Goal: Check status

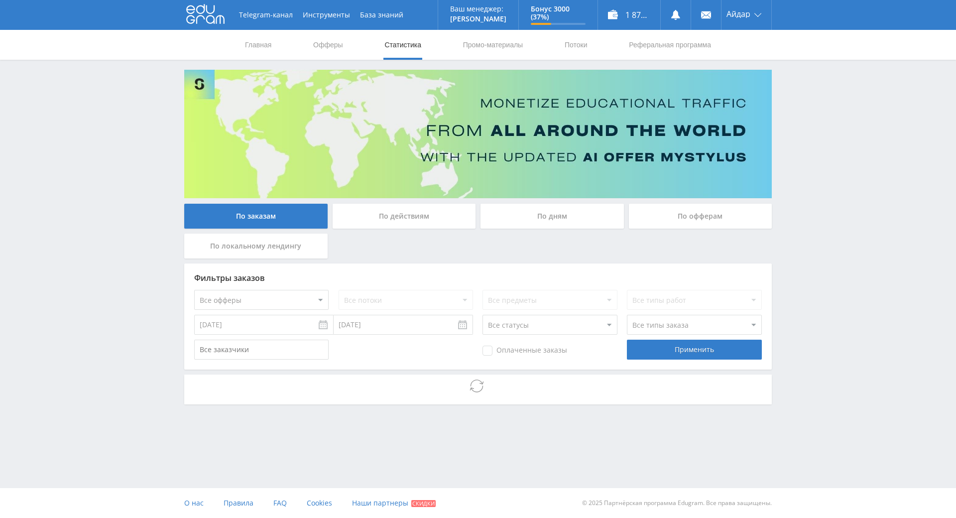
drag, startPoint x: 0, startPoint y: 0, endPoint x: 814, endPoint y: 243, distance: 849.2
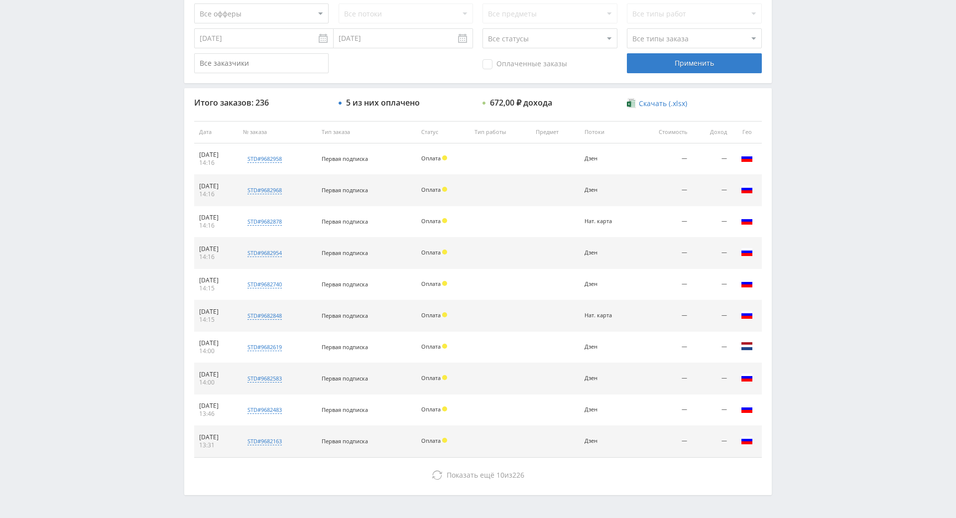
drag, startPoint x: 821, startPoint y: 307, endPoint x: 805, endPoint y: 174, distance: 134.0
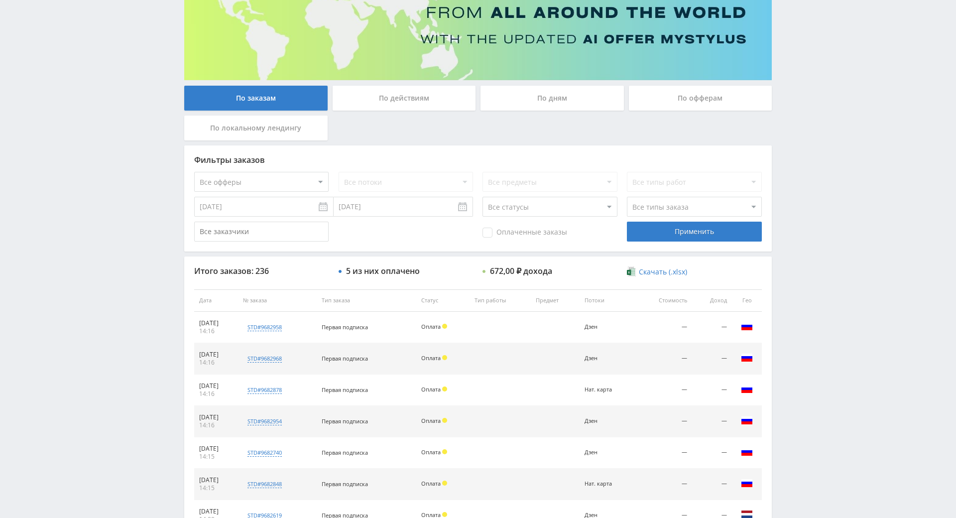
scroll to position [3, 0]
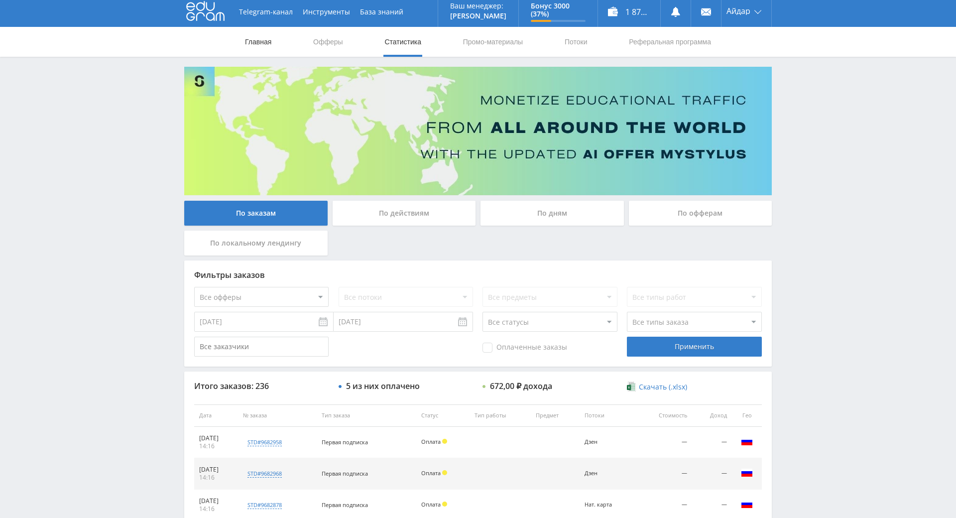
click at [250, 43] on link "Главная" at bounding box center [258, 42] width 28 height 30
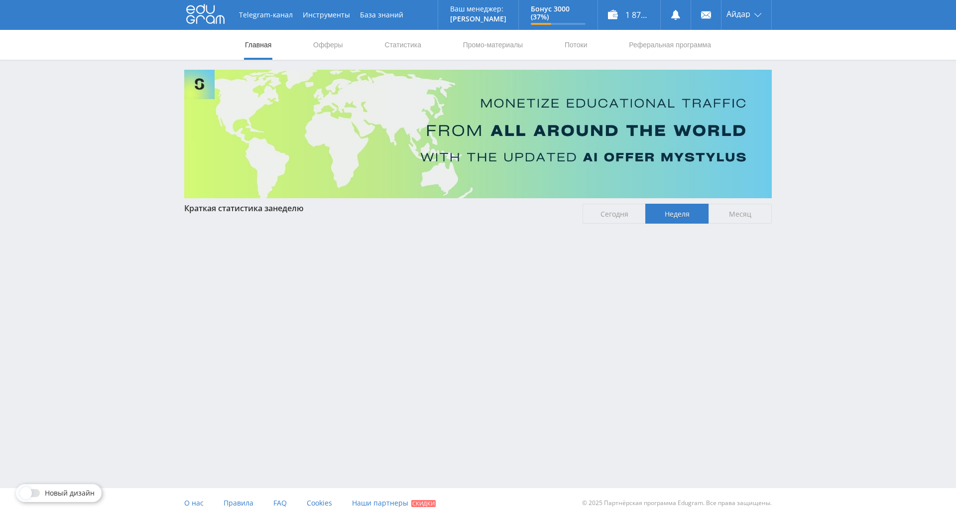
drag, startPoint x: 846, startPoint y: 266, endPoint x: 832, endPoint y: 219, distance: 49.9
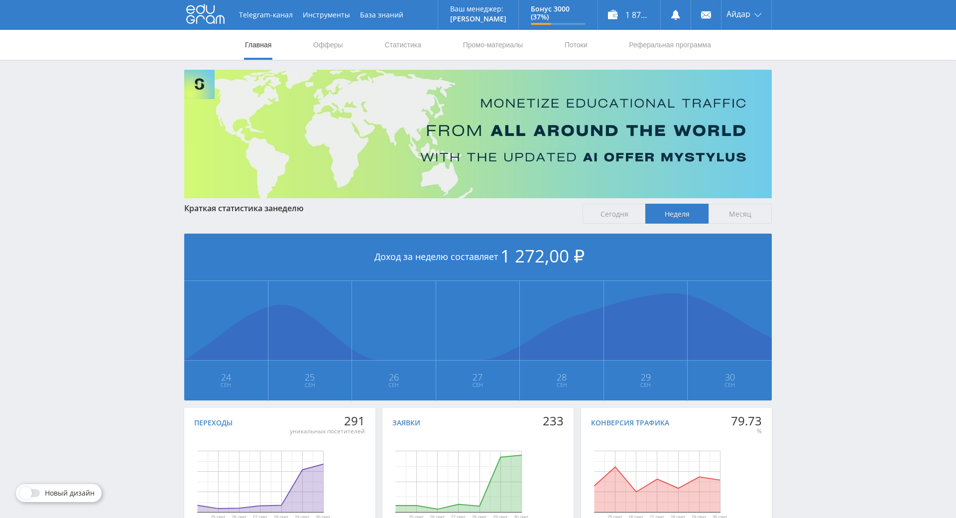
click at [832, 219] on div "Telegram-канал Инструменты База знаний Ваш менеджер: [PERSON_NAME] Online @edug…" at bounding box center [478, 295] width 956 height 591
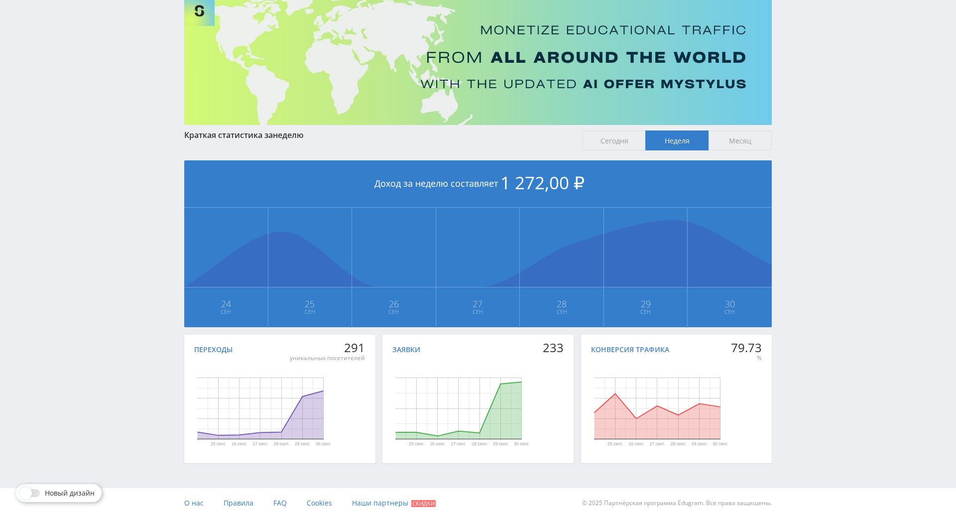
scroll to position [111, 0]
drag, startPoint x: 832, startPoint y: 237, endPoint x: 833, endPoint y: 256, distance: 18.9
click at [620, 130] on span "Сегодня" at bounding box center [614, 140] width 63 height 20
click at [0, 0] on input "Сегодня" at bounding box center [0, 0] width 0 height 0
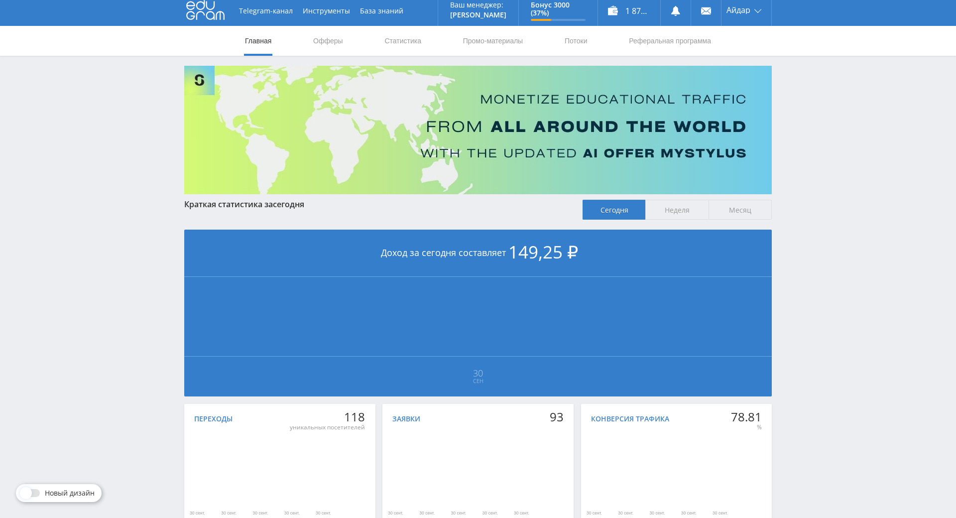
scroll to position [17, 0]
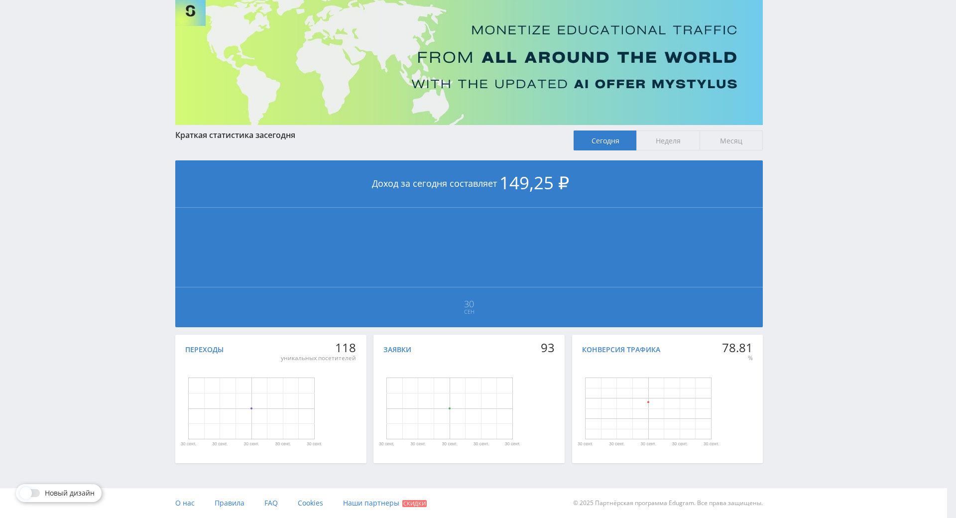
drag, startPoint x: 794, startPoint y: 248, endPoint x: 802, endPoint y: 276, distance: 28.5
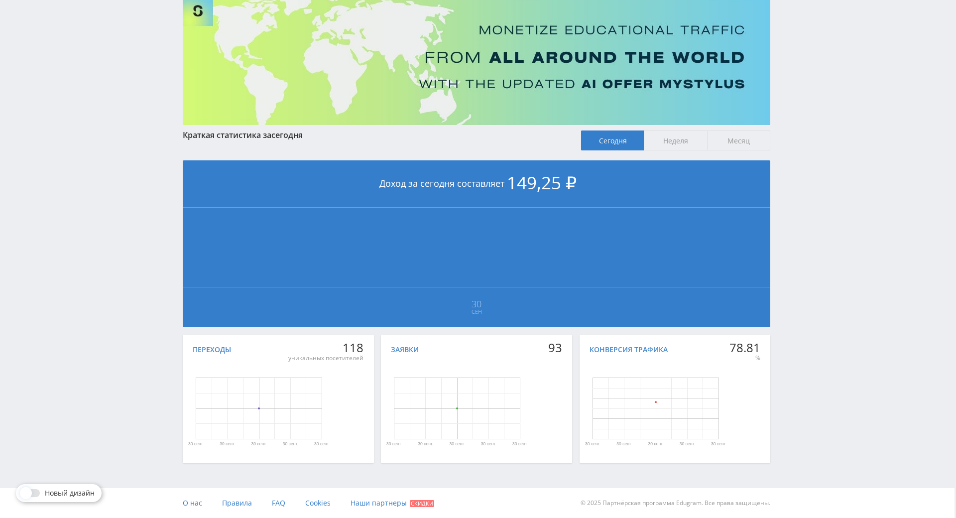
scroll to position [119, 0]
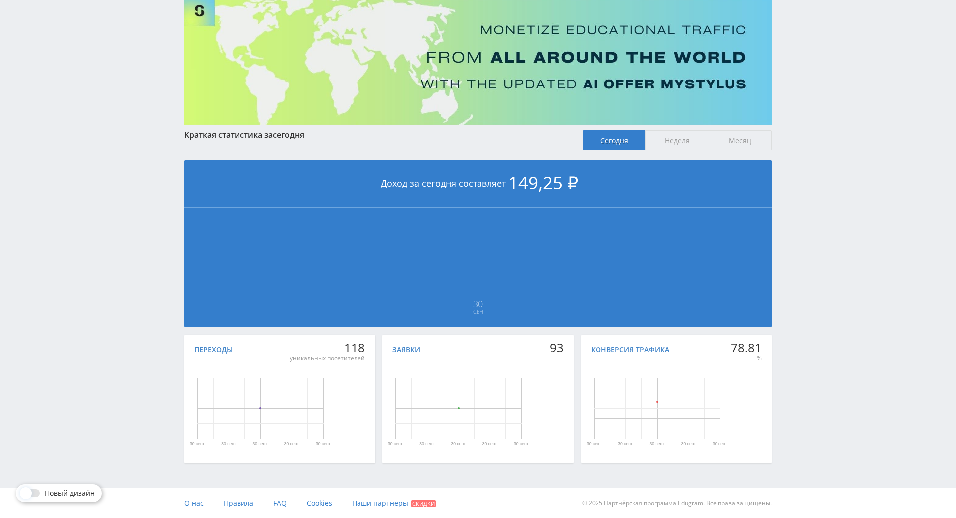
drag, startPoint x: 802, startPoint y: 276, endPoint x: 775, endPoint y: 274, distance: 27.0
click at [37, 489] on div at bounding box center [31, 493] width 18 height 8
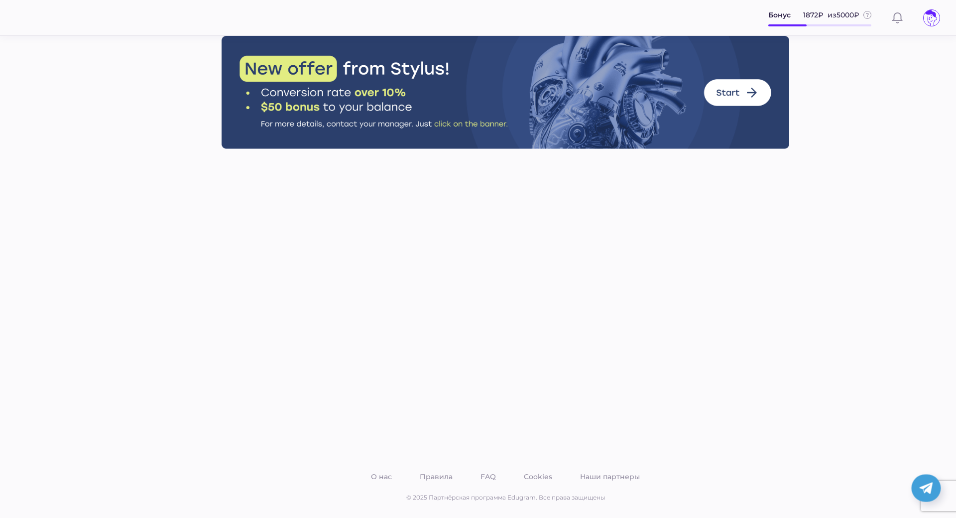
click at [927, 18] on icon at bounding box center [932, 18] width 16 height 16
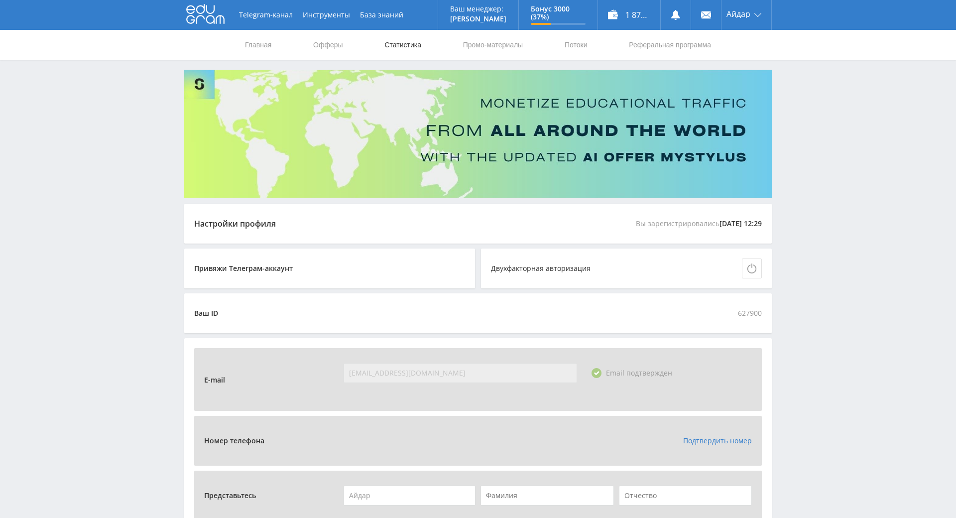
click at [391, 46] on link "Статистика" at bounding box center [402, 45] width 39 height 30
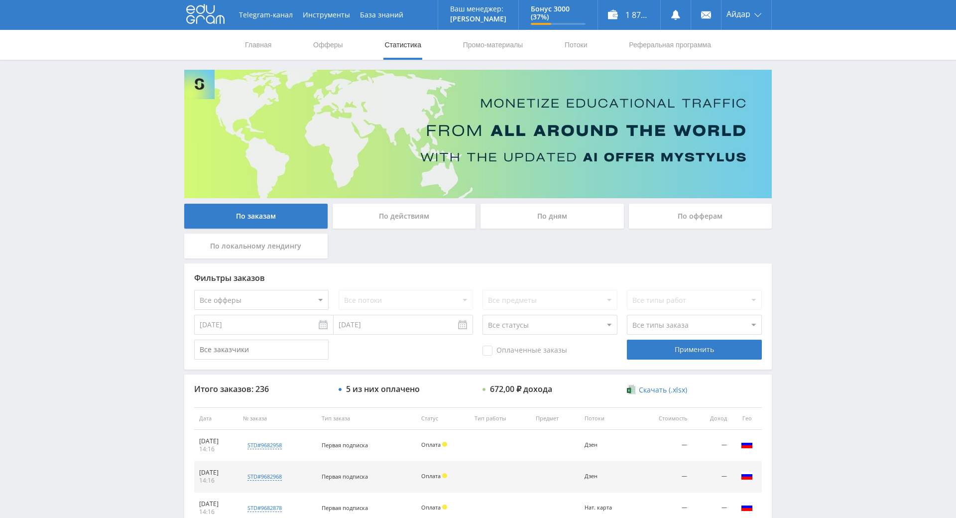
click at [199, 12] on icon at bounding box center [205, 14] width 38 height 20
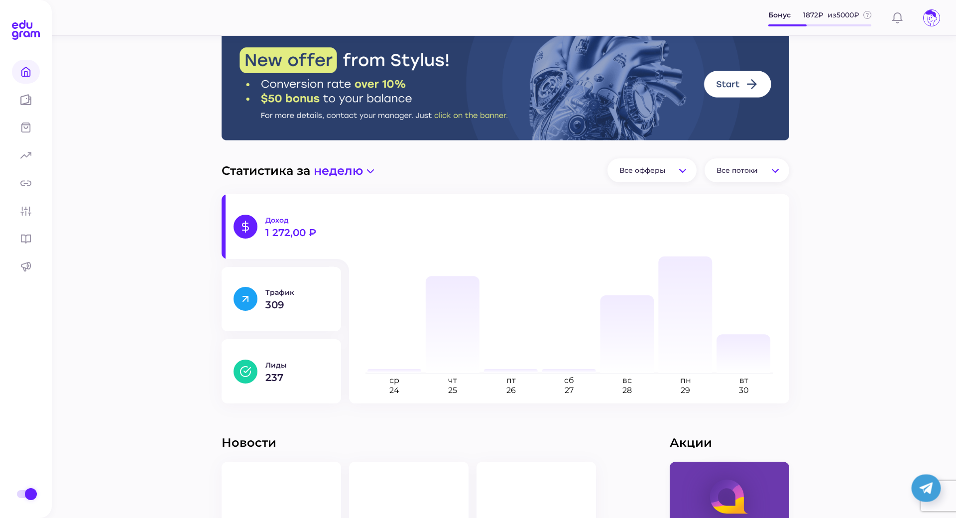
drag, startPoint x: 849, startPoint y: 295, endPoint x: 853, endPoint y: 249, distance: 46.0
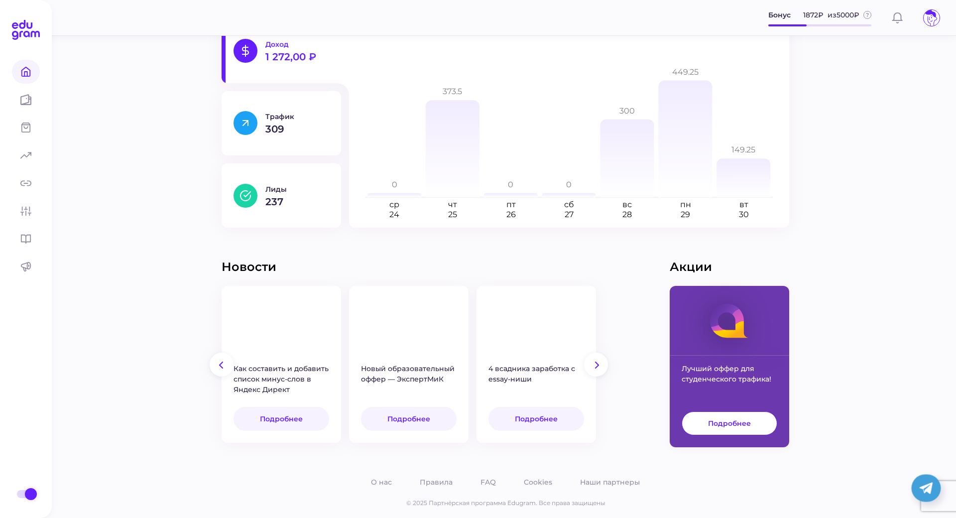
drag, startPoint x: 853, startPoint y: 257, endPoint x: 863, endPoint y: 290, distance: 34.3
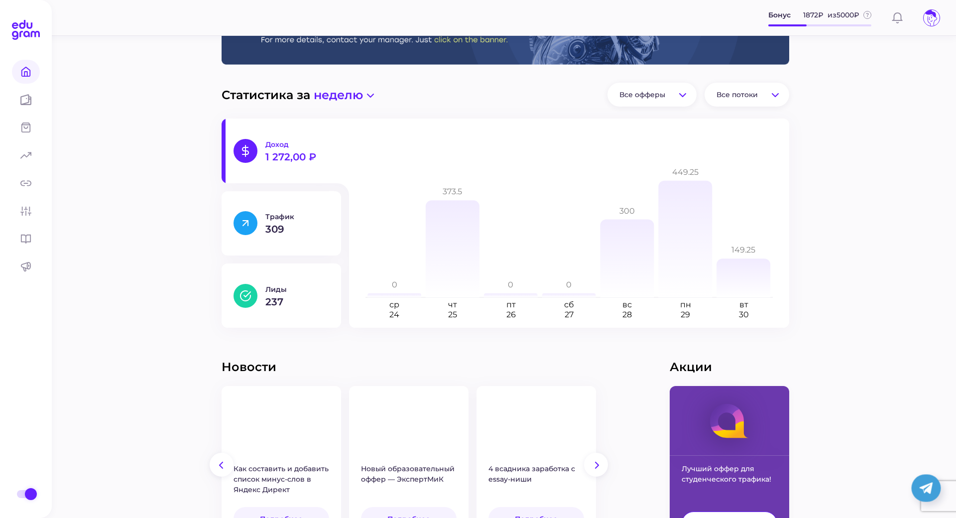
drag, startPoint x: 524, startPoint y: 268, endPoint x: 529, endPoint y: 237, distance: 31.3
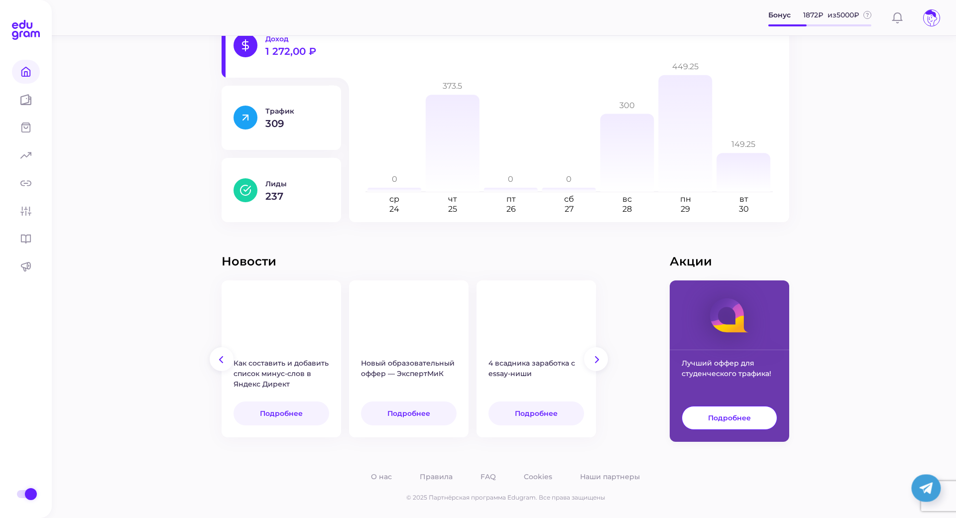
drag, startPoint x: 802, startPoint y: 247, endPoint x: 817, endPoint y: 348, distance: 101.7
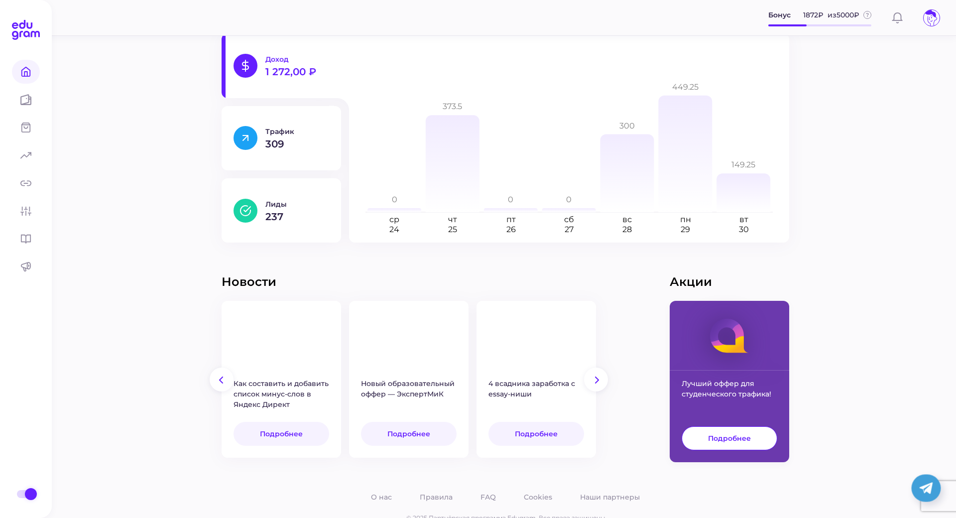
scroll to position [0, 0]
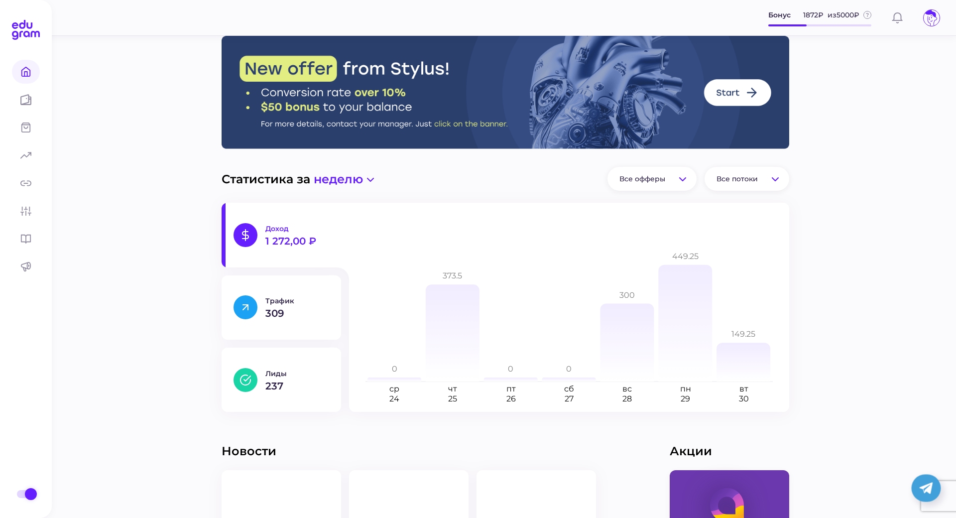
drag, startPoint x: 819, startPoint y: 318, endPoint x: 818, endPoint y: 129, distance: 189.2
click at [29, 488] on span at bounding box center [31, 494] width 12 height 12
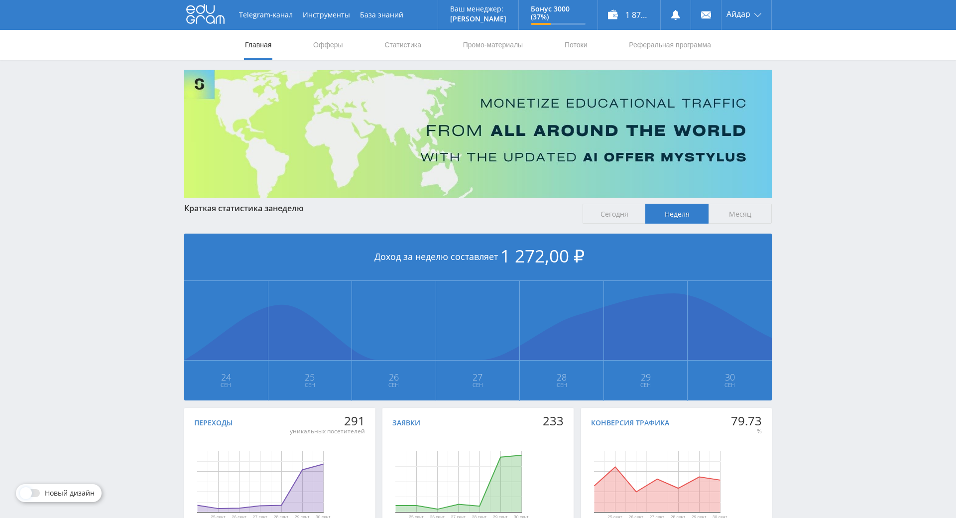
drag, startPoint x: 852, startPoint y: 146, endPoint x: 842, endPoint y: 128, distance: 20.1
click at [842, 128] on div "Telegram-канал Инструменты База знаний Ваш менеджер: [PERSON_NAME] Online @edug…" at bounding box center [478, 295] width 956 height 591
click at [409, 35] on link "Статистика" at bounding box center [402, 45] width 39 height 30
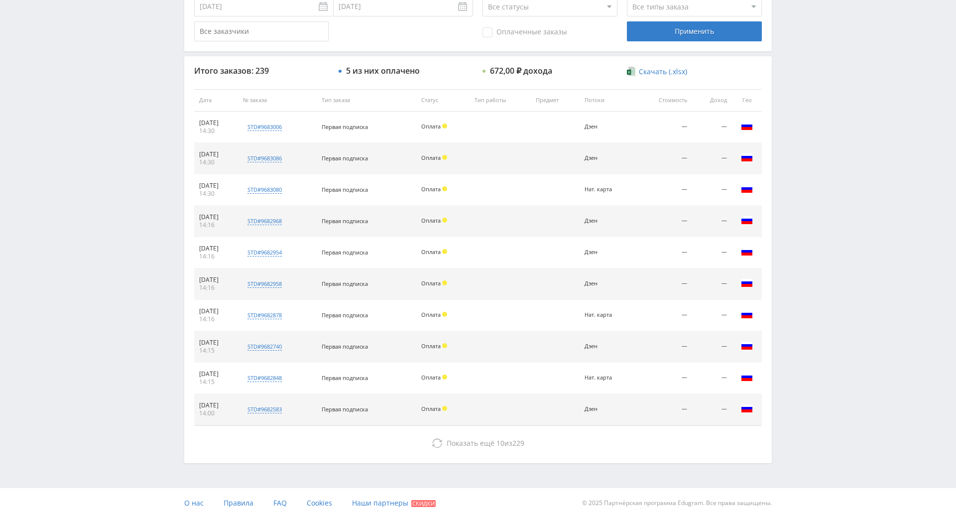
drag, startPoint x: 804, startPoint y: 218, endPoint x: 819, endPoint y: 255, distance: 40.2
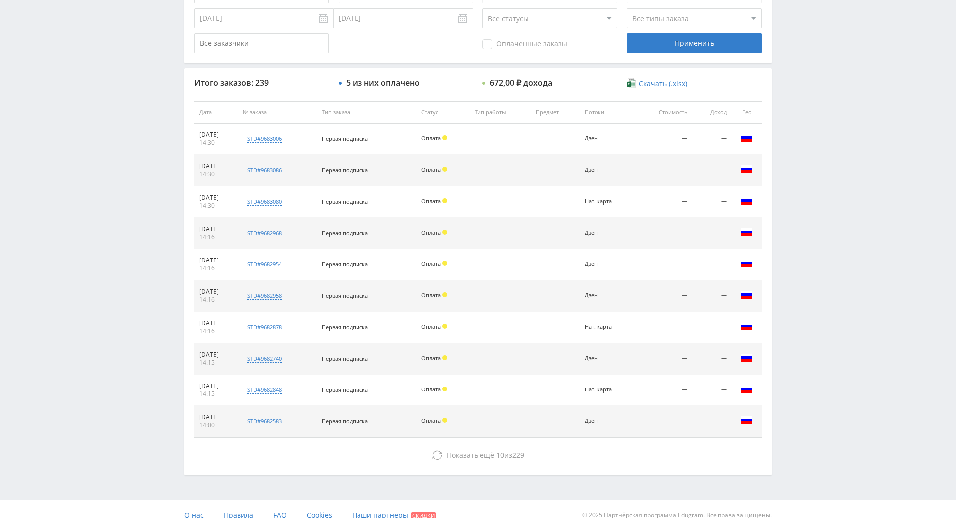
click at [802, 173] on div "Telegram-канал Инструменты База знаний Ваш менеджер: [PERSON_NAME] Online @edug…" at bounding box center [478, 112] width 956 height 836
click at [801, 113] on div "Telegram-канал Инструменты База знаний Ваш менеджер: [PERSON_NAME] Online @edug…" at bounding box center [478, 112] width 956 height 836
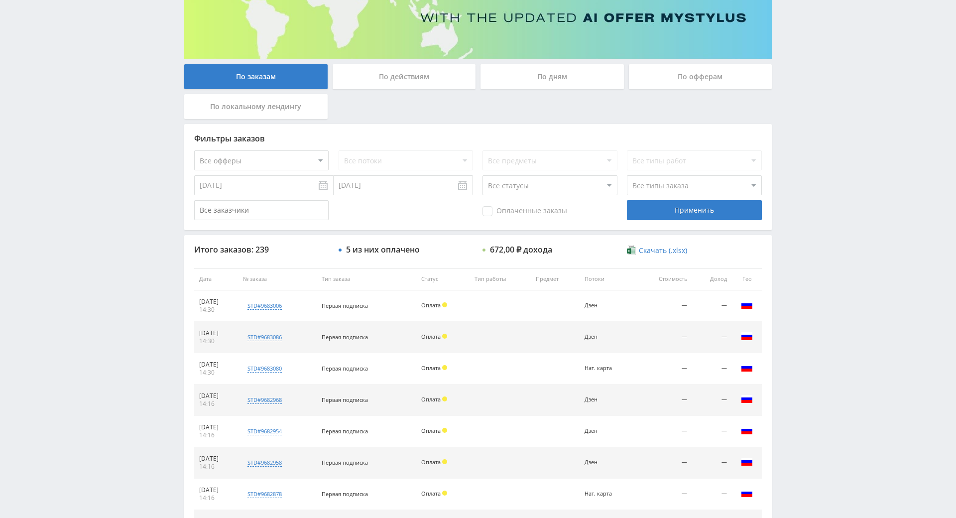
scroll to position [0, 0]
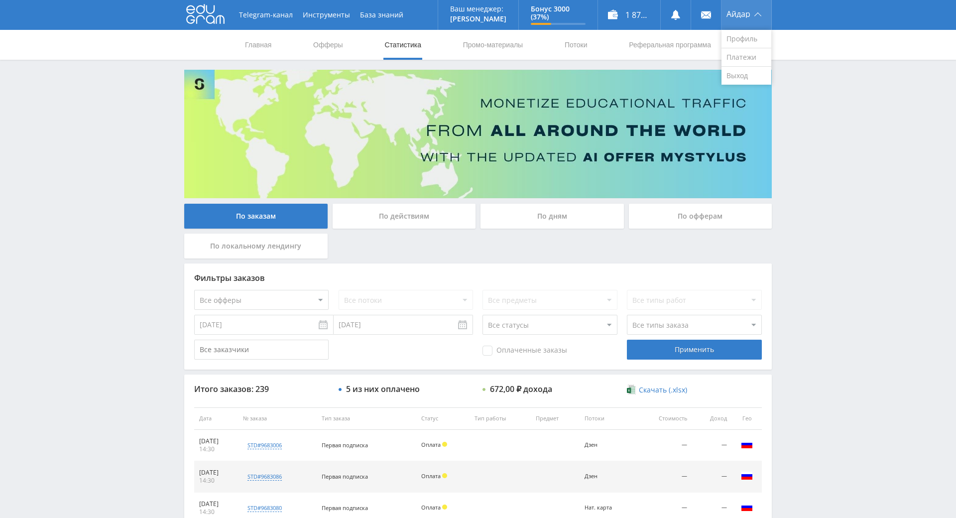
drag, startPoint x: 802, startPoint y: 135, endPoint x: 748, endPoint y: 27, distance: 121.1
drag, startPoint x: 834, startPoint y: 282, endPoint x: 741, endPoint y: 1, distance: 296.4
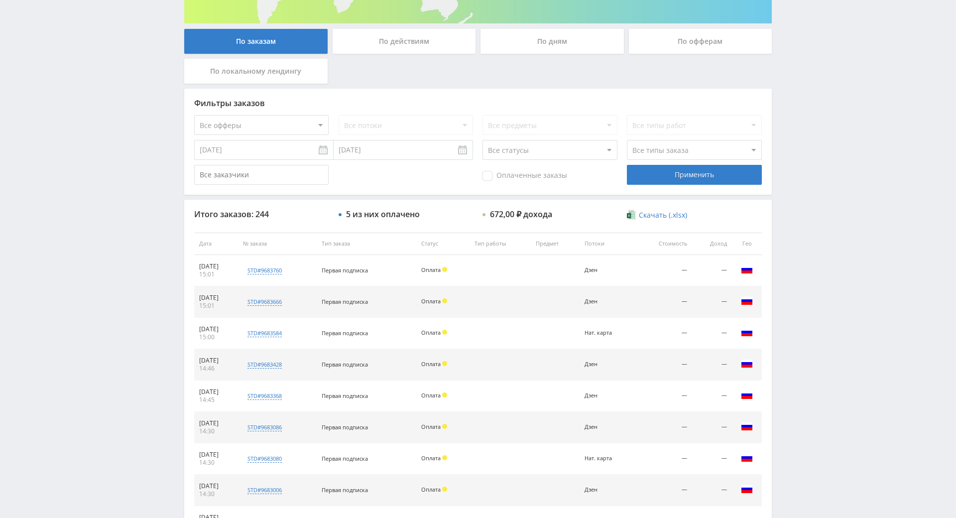
scroll to position [356, 0]
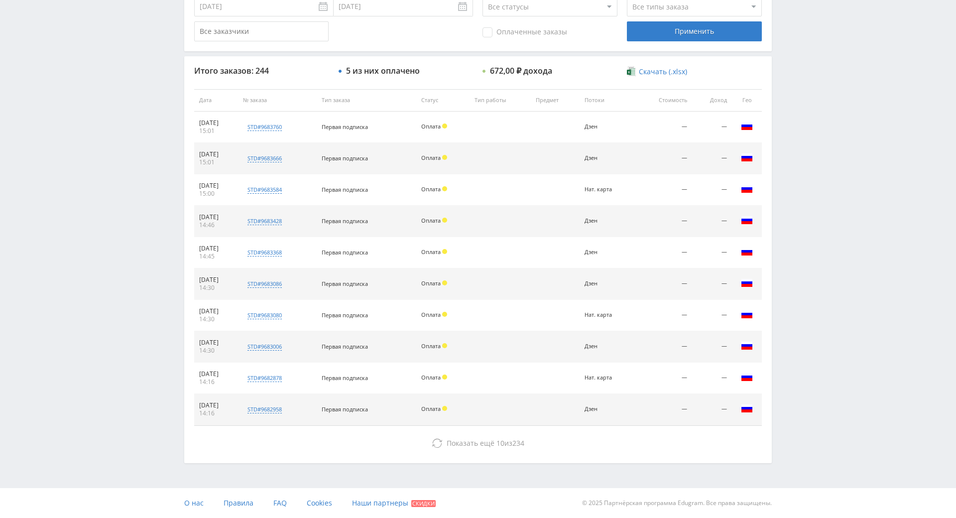
drag, startPoint x: 836, startPoint y: 375, endPoint x: 829, endPoint y: 277, distance: 98.3
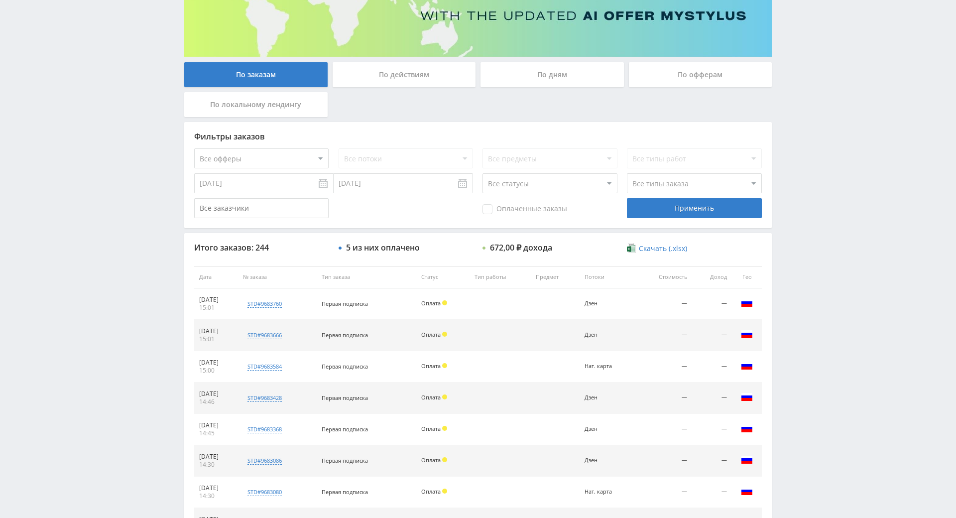
drag, startPoint x: 805, startPoint y: 292, endPoint x: 815, endPoint y: 320, distance: 29.8
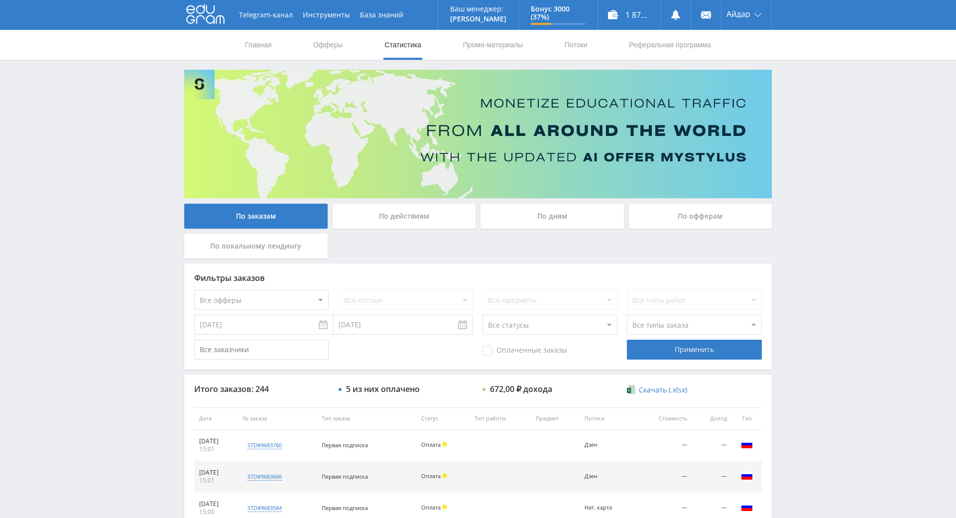
drag, startPoint x: 815, startPoint y: 320, endPoint x: 785, endPoint y: 157, distance: 165.1
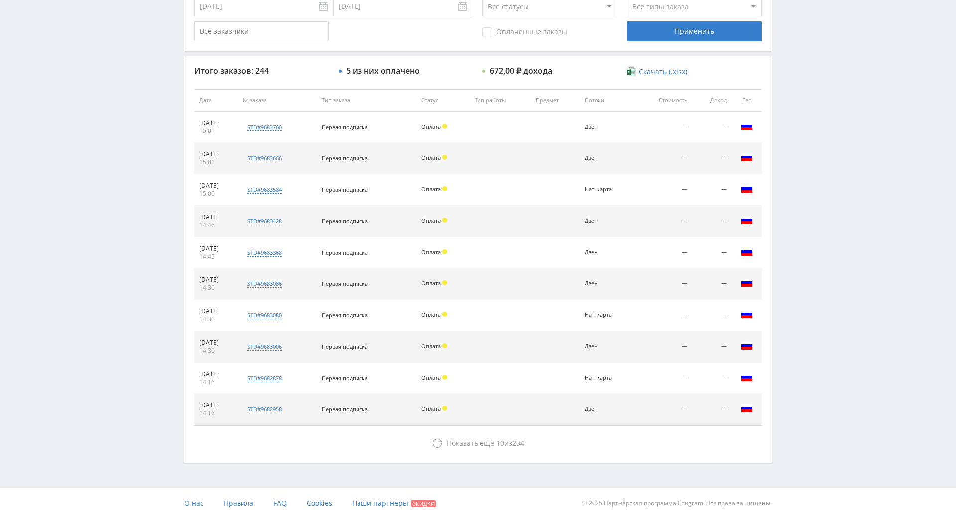
drag, startPoint x: 784, startPoint y: 306, endPoint x: 780, endPoint y: 330, distance: 24.2
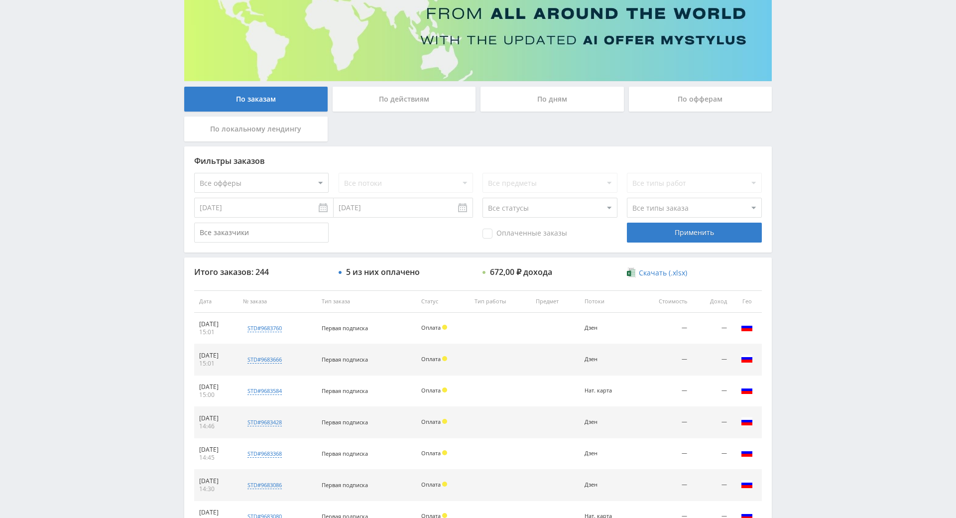
drag, startPoint x: 786, startPoint y: 200, endPoint x: 745, endPoint y: 56, distance: 149.1
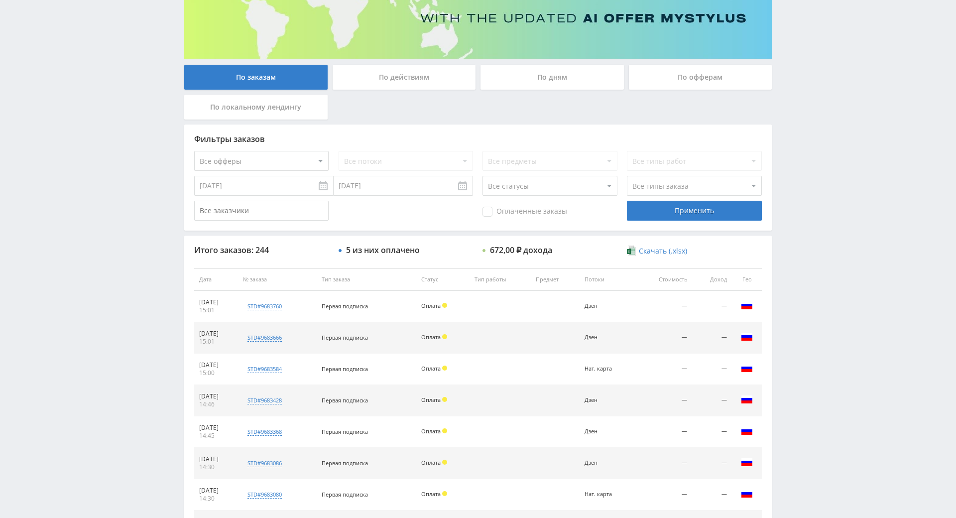
scroll to position [356, 0]
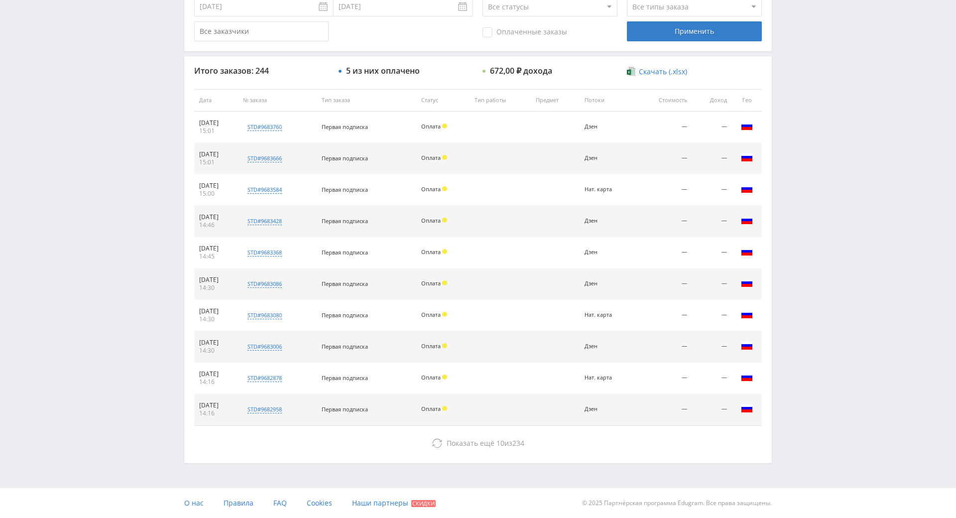
drag, startPoint x: 942, startPoint y: 241, endPoint x: 931, endPoint y: 379, distance: 139.3
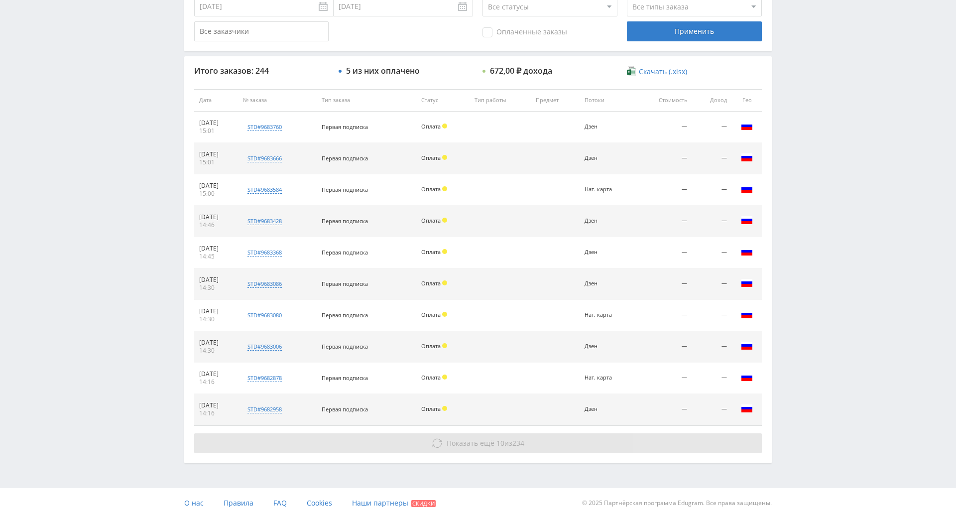
click at [623, 433] on button "Показать ещё 10 из 234" at bounding box center [478, 443] width 568 height 20
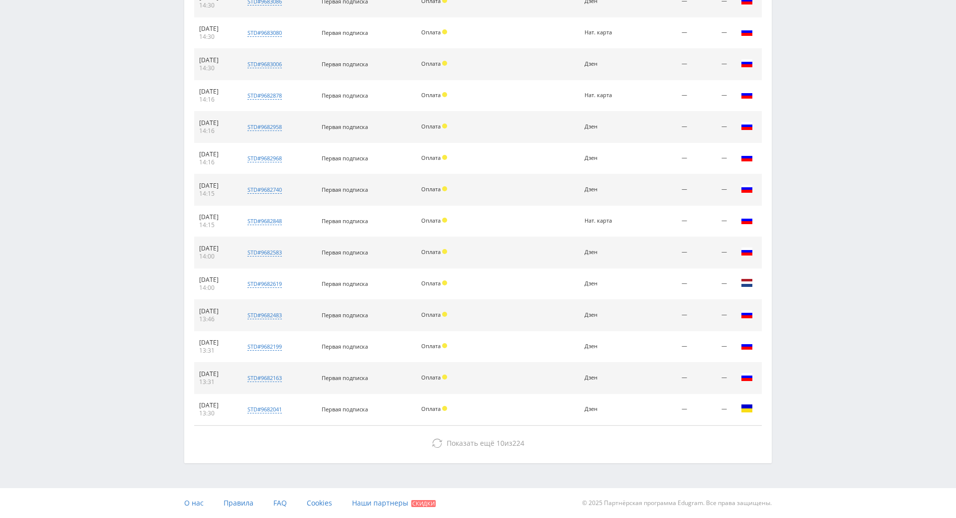
drag, startPoint x: 803, startPoint y: 231, endPoint x: 832, endPoint y: 347, distance: 119.6
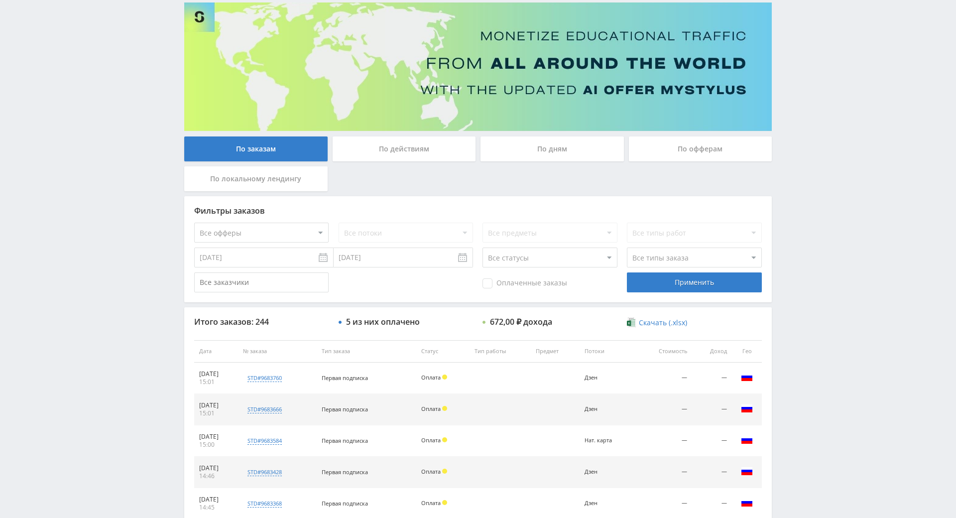
drag, startPoint x: 828, startPoint y: 348, endPoint x: 809, endPoint y: 261, distance: 88.8
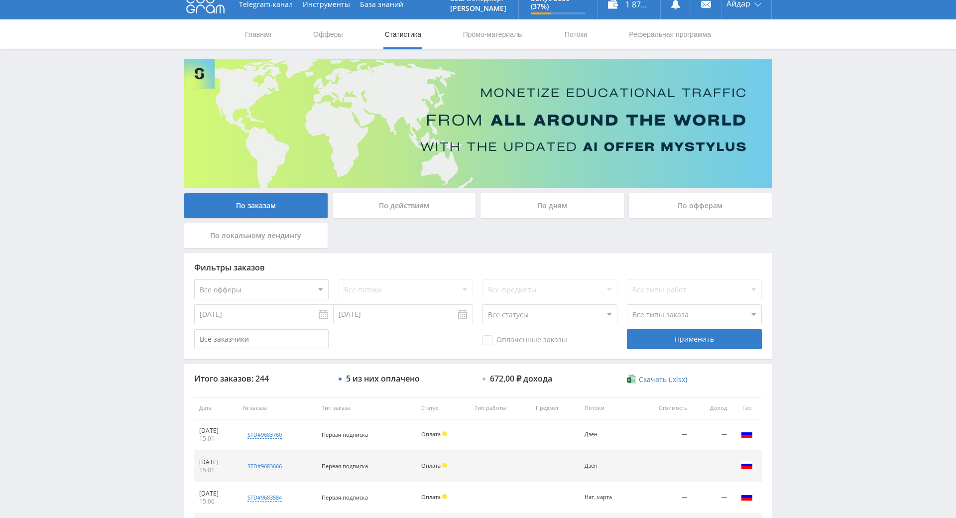
drag, startPoint x: 809, startPoint y: 261, endPoint x: 814, endPoint y: 203, distance: 58.5
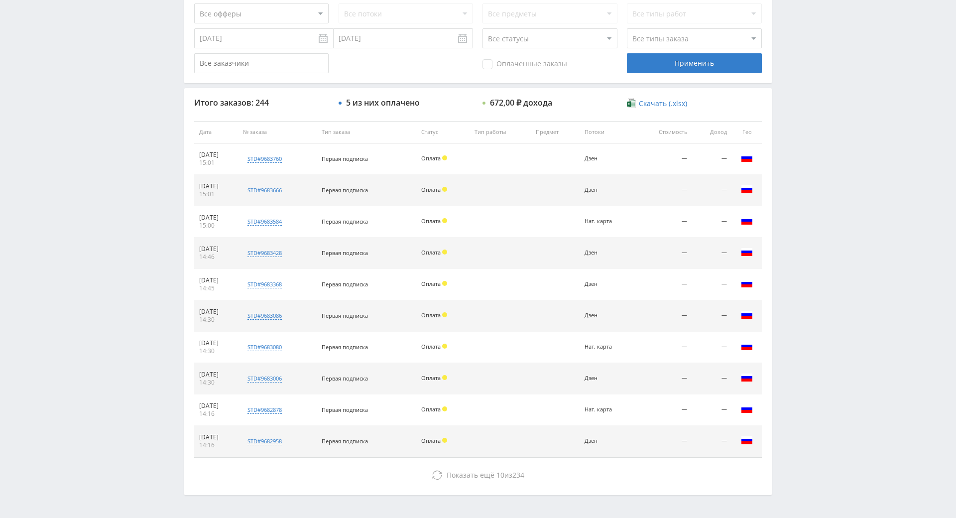
scroll to position [308, 0]
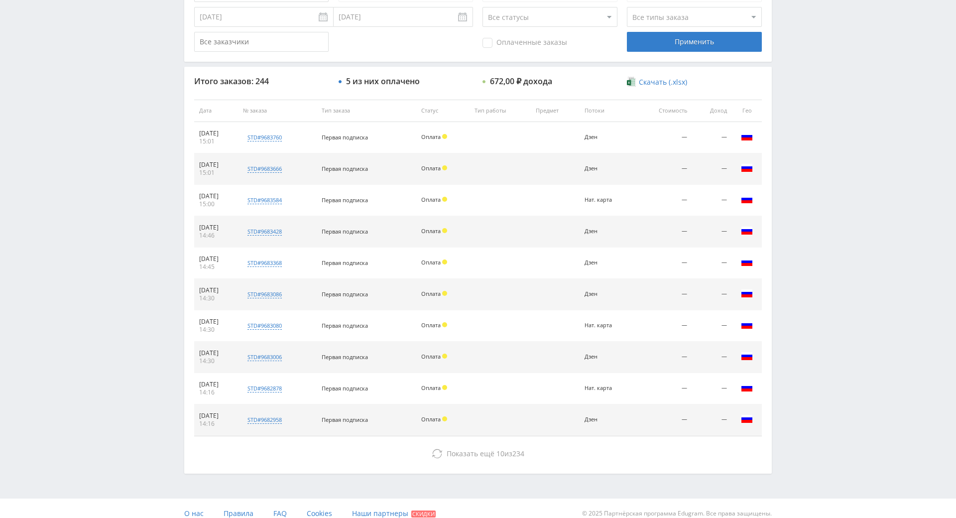
drag, startPoint x: 789, startPoint y: 246, endPoint x: 794, endPoint y: 178, distance: 67.9
click at [794, 178] on div "Telegram-канал Инструменты База знаний Ваш менеджер: [PERSON_NAME] Online @edug…" at bounding box center [478, 110] width 956 height 836
drag, startPoint x: 794, startPoint y: 178, endPoint x: 798, endPoint y: 166, distance: 12.6
drag, startPoint x: 803, startPoint y: 136, endPoint x: 779, endPoint y: 106, distance: 38.7
click at [803, 136] on div "Telegram-канал Инструменты База знаний Ваш менеджер: [PERSON_NAME] Online @edug…" at bounding box center [478, 110] width 956 height 836
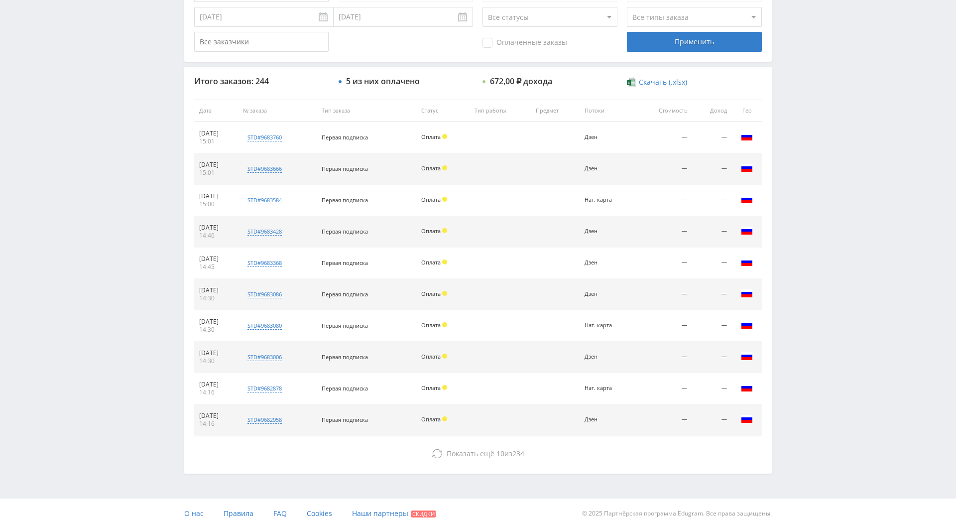
drag, startPoint x: 824, startPoint y: 225, endPoint x: 820, endPoint y: 185, distance: 40.1
drag, startPoint x: 819, startPoint y: 170, endPoint x: 804, endPoint y: 102, distance: 69.4
click at [819, 170] on div "Telegram-канал Инструменты База знаний Ваш менеджер: [PERSON_NAME] Online @edug…" at bounding box center [478, 110] width 956 height 836
